Goal: Information Seeking & Learning: Learn about a topic

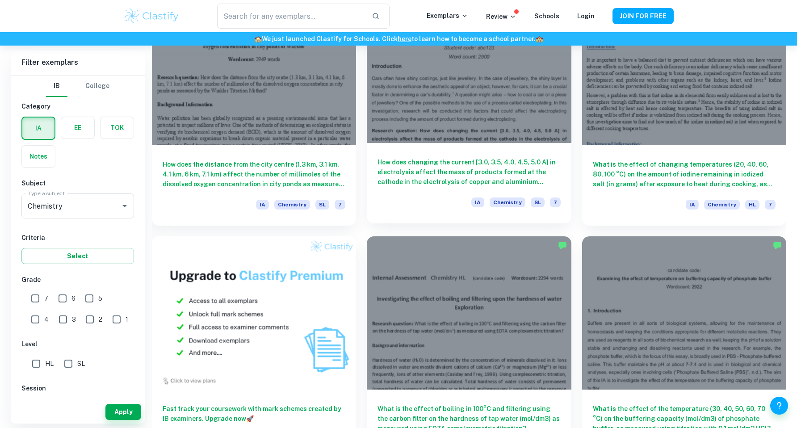
scroll to position [554, 0]
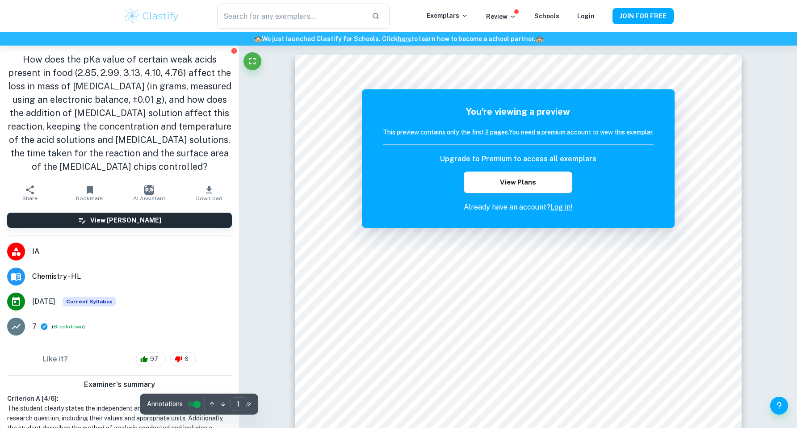
scroll to position [11, 0]
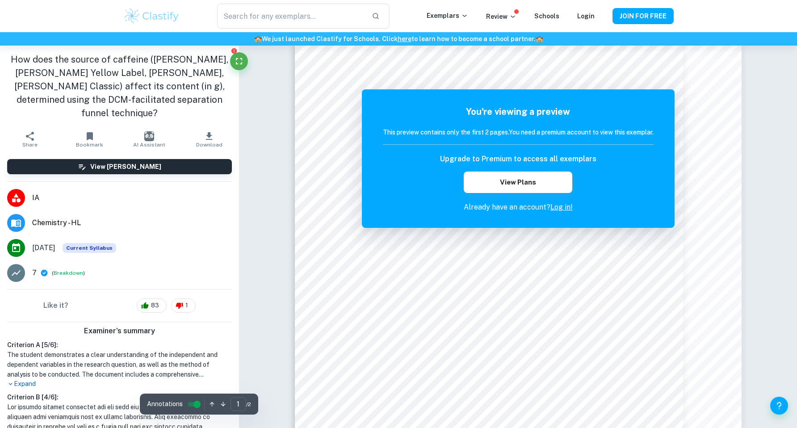
scroll to position [60, 0]
